Goal: Navigation & Orientation: Go to known website

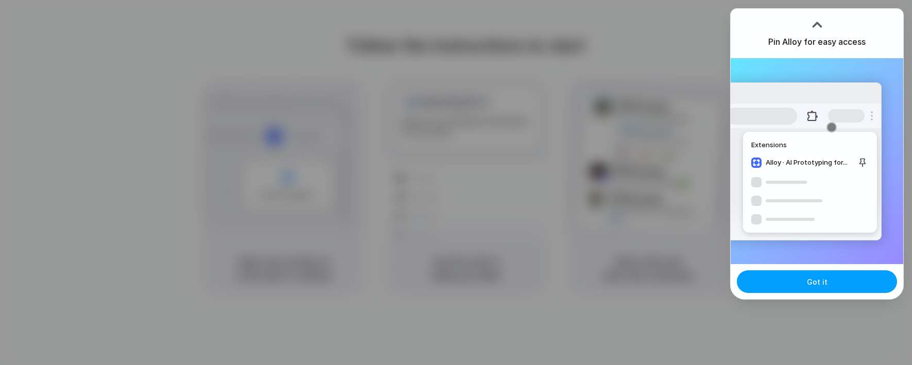
click at [800, 286] on button "Got it" at bounding box center [817, 281] width 160 height 23
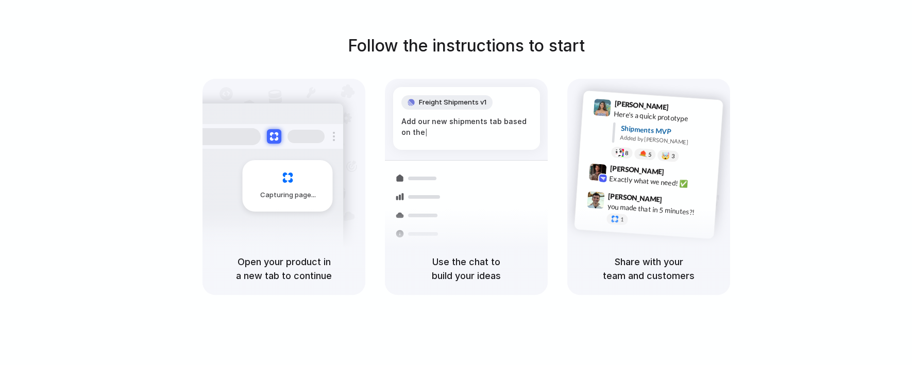
click at [456, 183] on div at bounding box center [456, 183] width 0 height 0
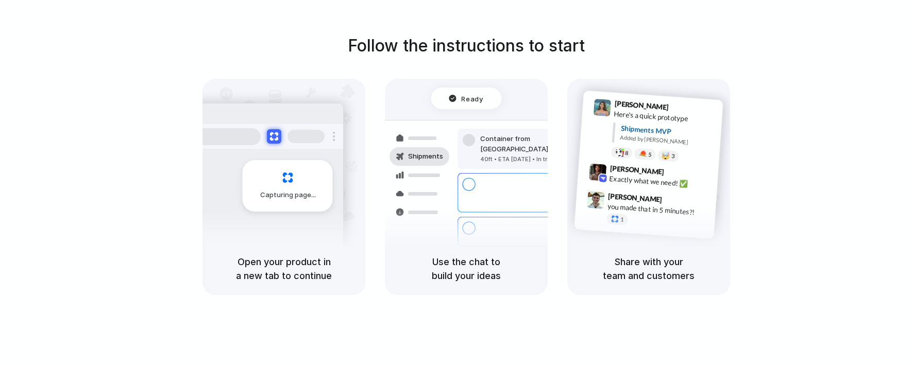
click at [456, 183] on div at bounding box center [456, 183] width 0 height 0
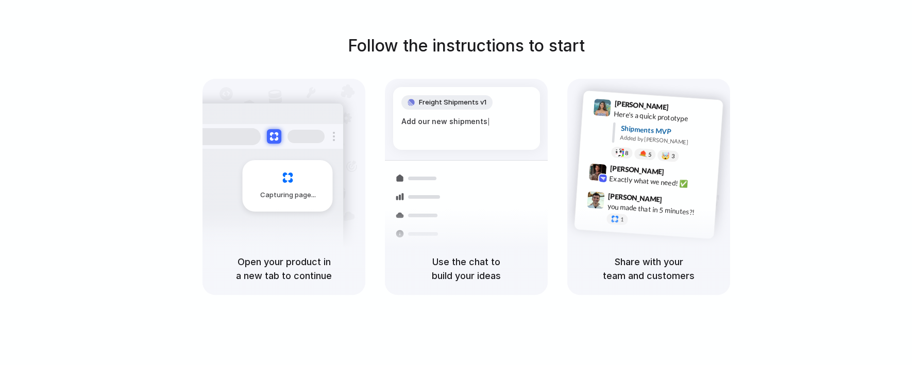
click at [456, 183] on div at bounding box center [456, 183] width 0 height 0
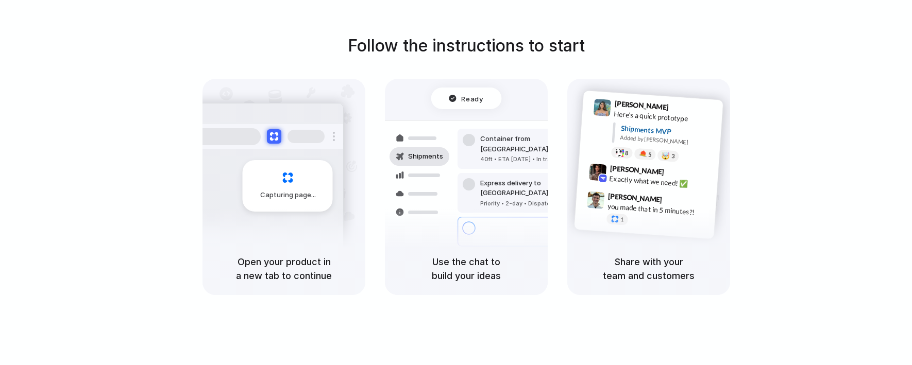
click at [456, 183] on div at bounding box center [456, 183] width 0 height 0
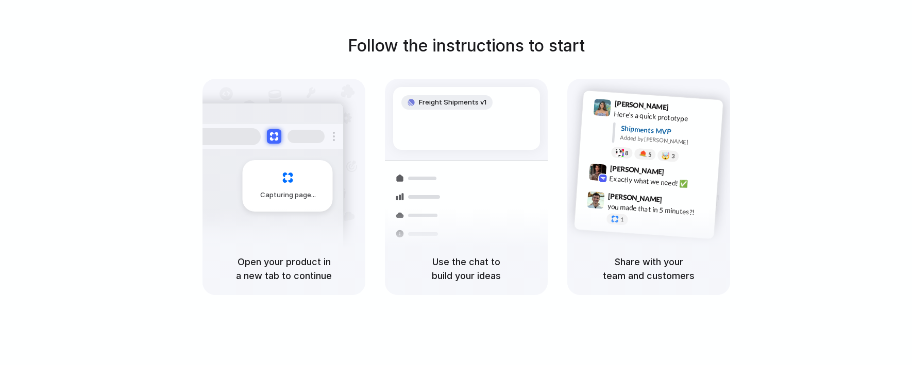
click at [456, 183] on div at bounding box center [456, 183] width 0 height 0
